Goal: Book appointment/travel/reservation

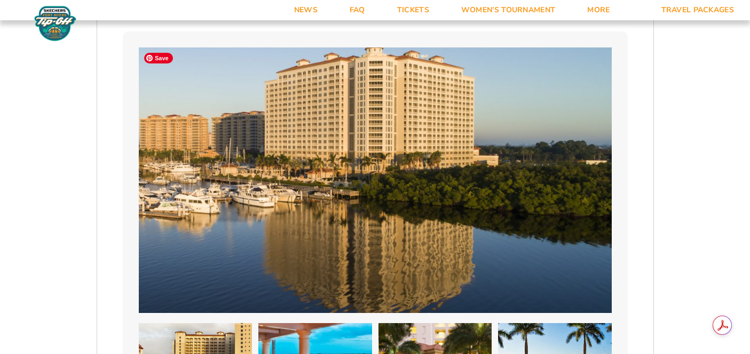
scroll to position [574, 0]
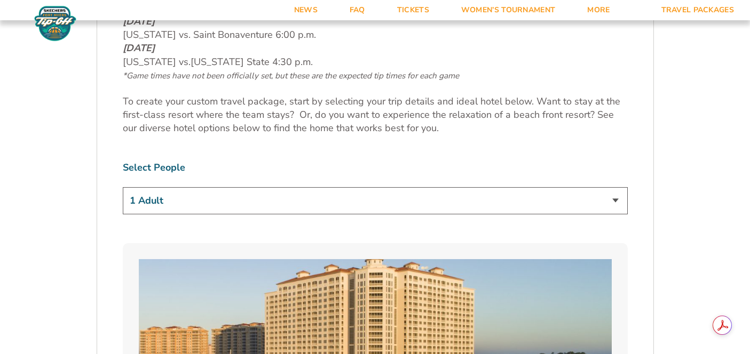
click at [356, 192] on select "1 Adult 2 Adults 3 Adults 4 Adults 2 Adults + 1 Child 2 Adults + 2 Children 2 A…" at bounding box center [375, 200] width 505 height 27
select select "2 Adults"
click at [123, 187] on select "1 Adult 2 Adults 3 Adults 4 Adults 2 Adults + 1 Child 2 Adults + 2 Children 2 A…" at bounding box center [375, 200] width 505 height 27
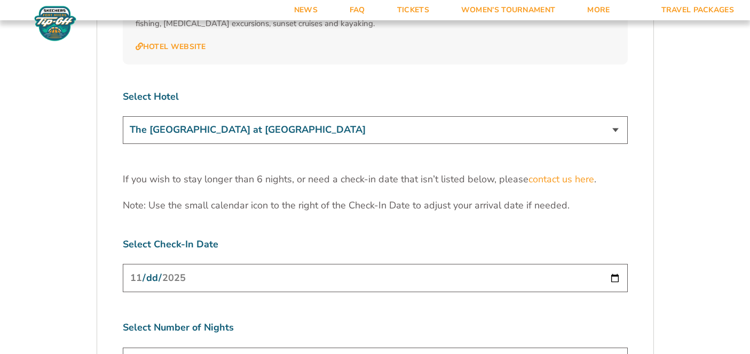
scroll to position [3230, 0]
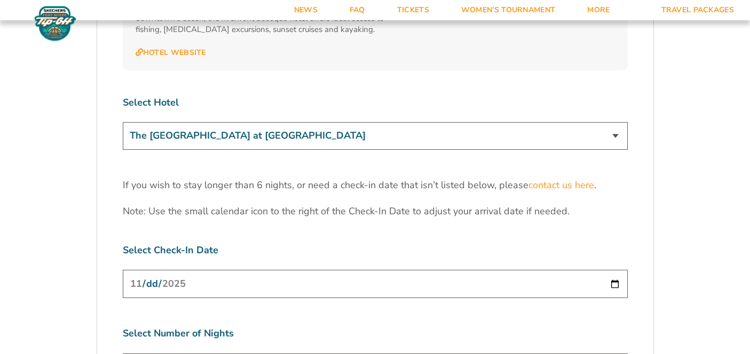
click at [405, 122] on select "The [GEOGRAPHIC_DATA] at [GEOGRAPHIC_DATA] [GEOGRAPHIC_DATA] [GEOGRAPHIC_DATA],…" at bounding box center [375, 135] width 505 height 27
select select "18477"
click at [123, 122] on select "The [GEOGRAPHIC_DATA] at [GEOGRAPHIC_DATA] [GEOGRAPHIC_DATA] [GEOGRAPHIC_DATA],…" at bounding box center [375, 135] width 505 height 27
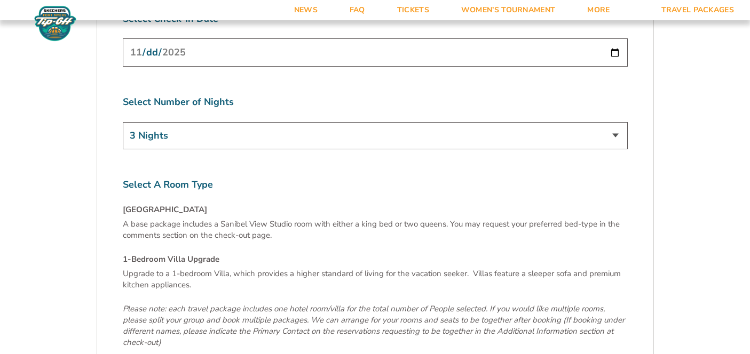
scroll to position [3456, 0]
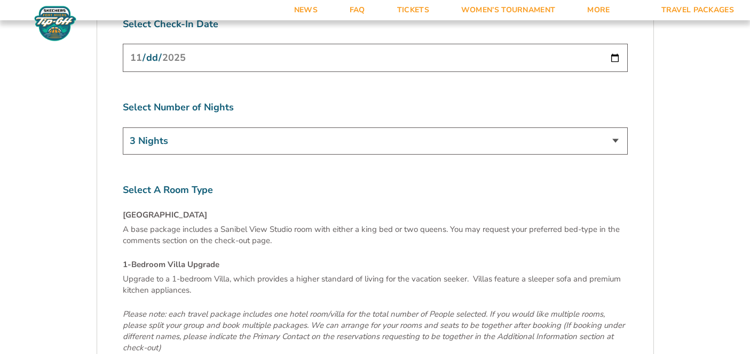
click at [405, 128] on select "3 Nights 4 Nights 5 Nights 6 Nights" at bounding box center [375, 141] width 505 height 27
click at [123, 128] on select "3 Nights 4 Nights 5 Nights 6 Nights" at bounding box center [375, 141] width 505 height 27
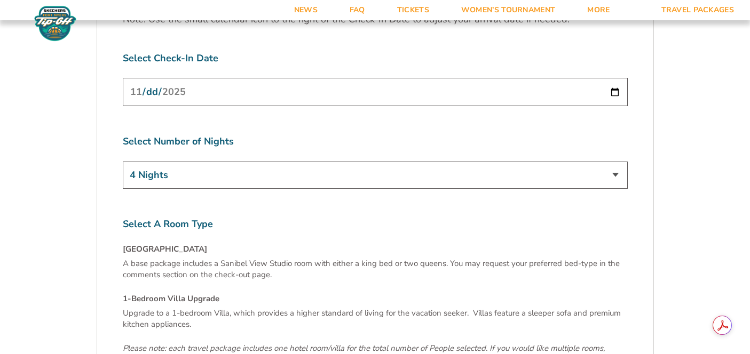
scroll to position [3418, 0]
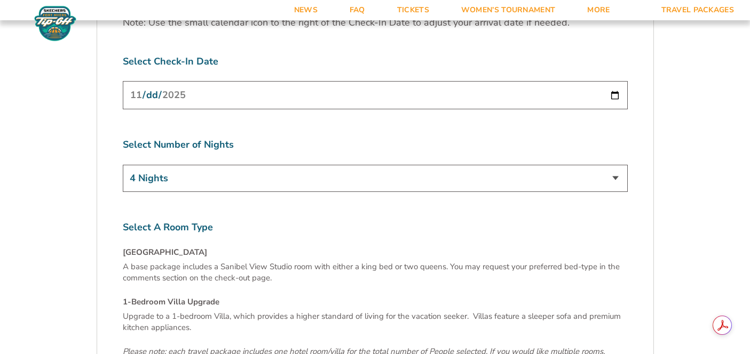
click at [424, 165] on select "3 Nights 4 Nights 5 Nights 6 Nights" at bounding box center [375, 178] width 505 height 27
select select "3 Nights"
click at [123, 165] on select "3 Nights 4 Nights 5 Nights 6 Nights" at bounding box center [375, 178] width 505 height 27
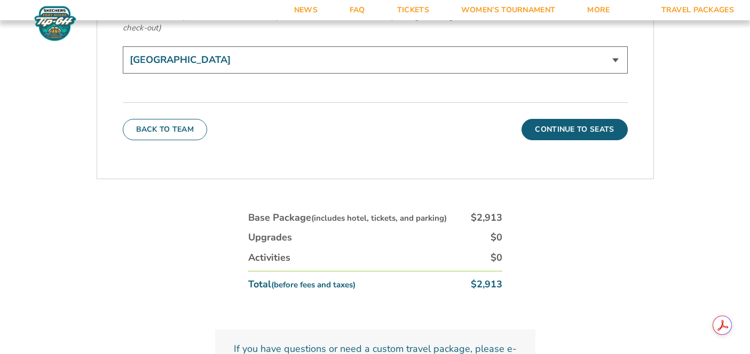
scroll to position [3787, 0]
